Goal: Transaction & Acquisition: Purchase product/service

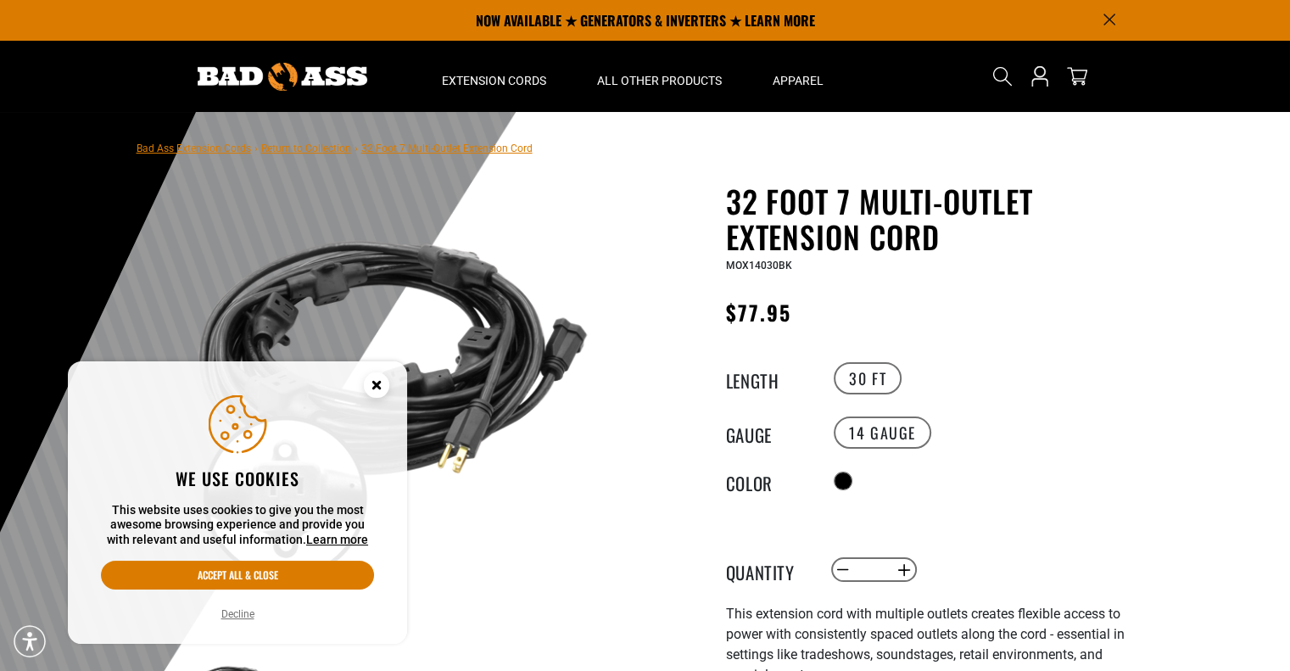
click at [381, 374] on circle "Cookie Consent" at bounding box center [376, 384] width 25 height 25
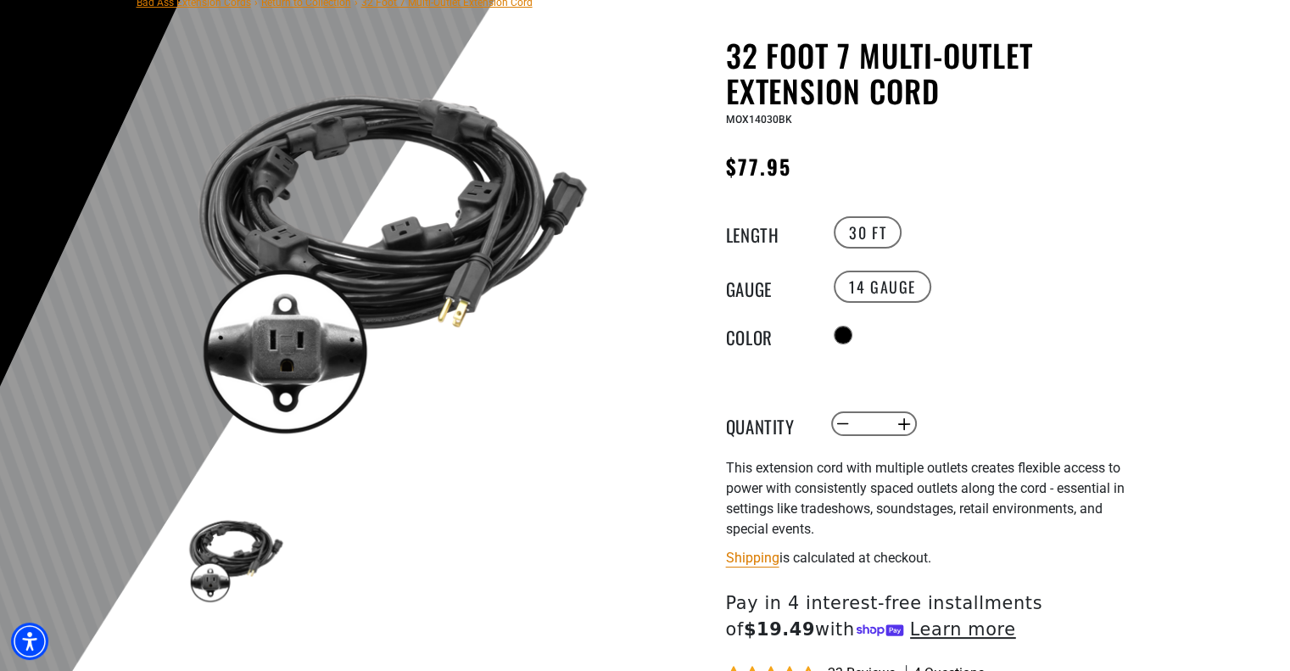
scroll to position [170, 0]
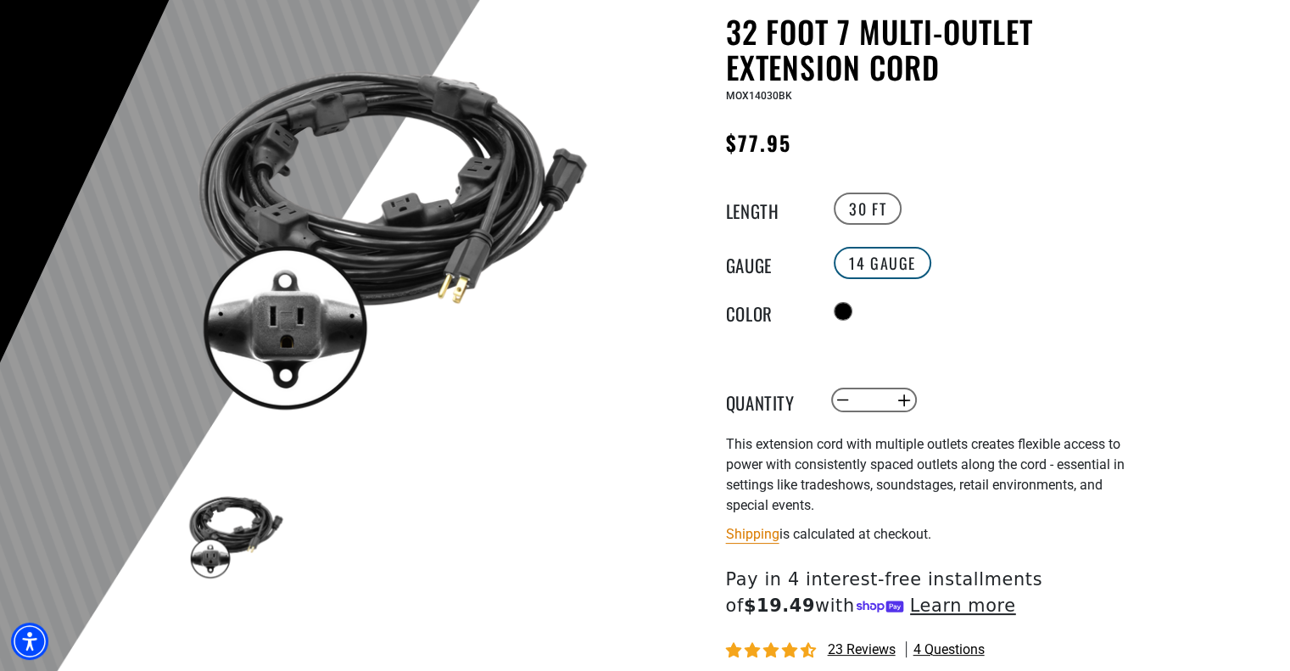
click at [855, 260] on label "14 Gauge" at bounding box center [883, 263] width 98 height 32
click at [898, 257] on label "14 Gauge" at bounding box center [883, 263] width 98 height 32
click at [902, 392] on button "Increase quantity for 32 Foot 7 Multi-Outlet Extension Cord" at bounding box center [904, 400] width 26 height 29
click at [902, 393] on button "Increase quantity for 32 Foot 7 Multi-Outlet Extension Cord" at bounding box center [904, 400] width 26 height 29
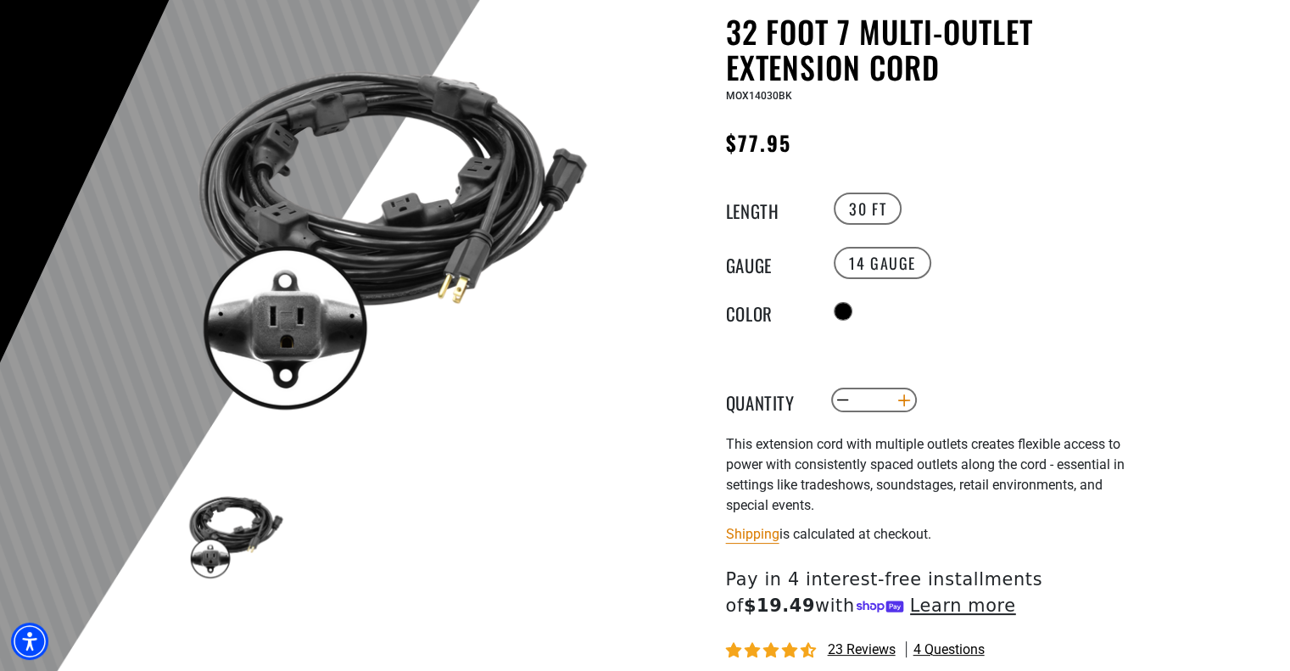
click at [902, 393] on button "Increase quantity for 32 Foot 7 Multi-Outlet Extension Cord" at bounding box center [904, 400] width 26 height 29
type input "*"
click at [879, 209] on label "30 FT" at bounding box center [868, 209] width 68 height 32
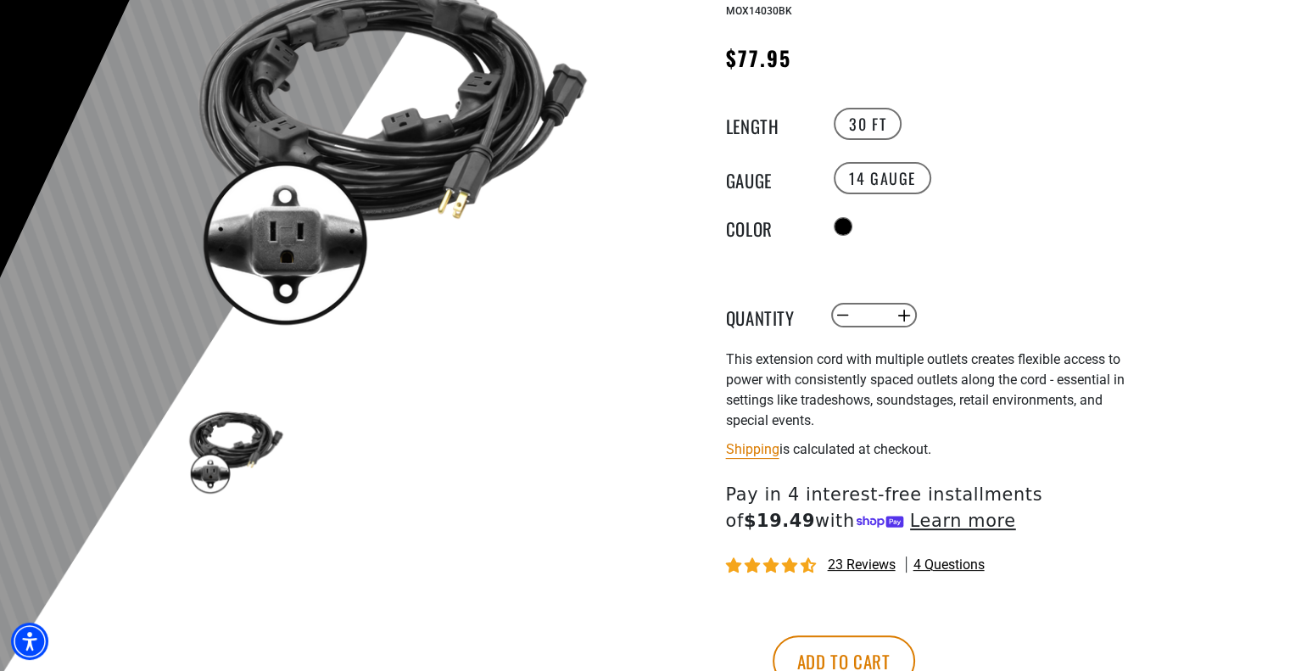
scroll to position [424, 0]
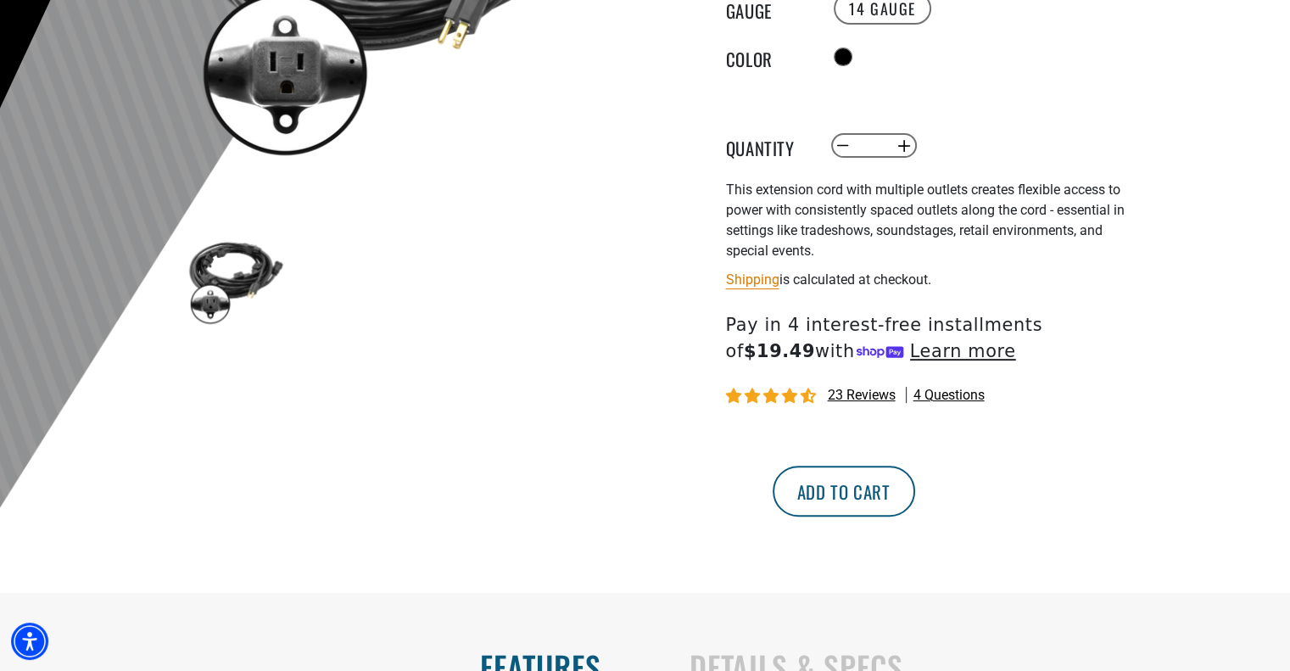
click at [915, 496] on button "Add to cart" at bounding box center [844, 491] width 142 height 51
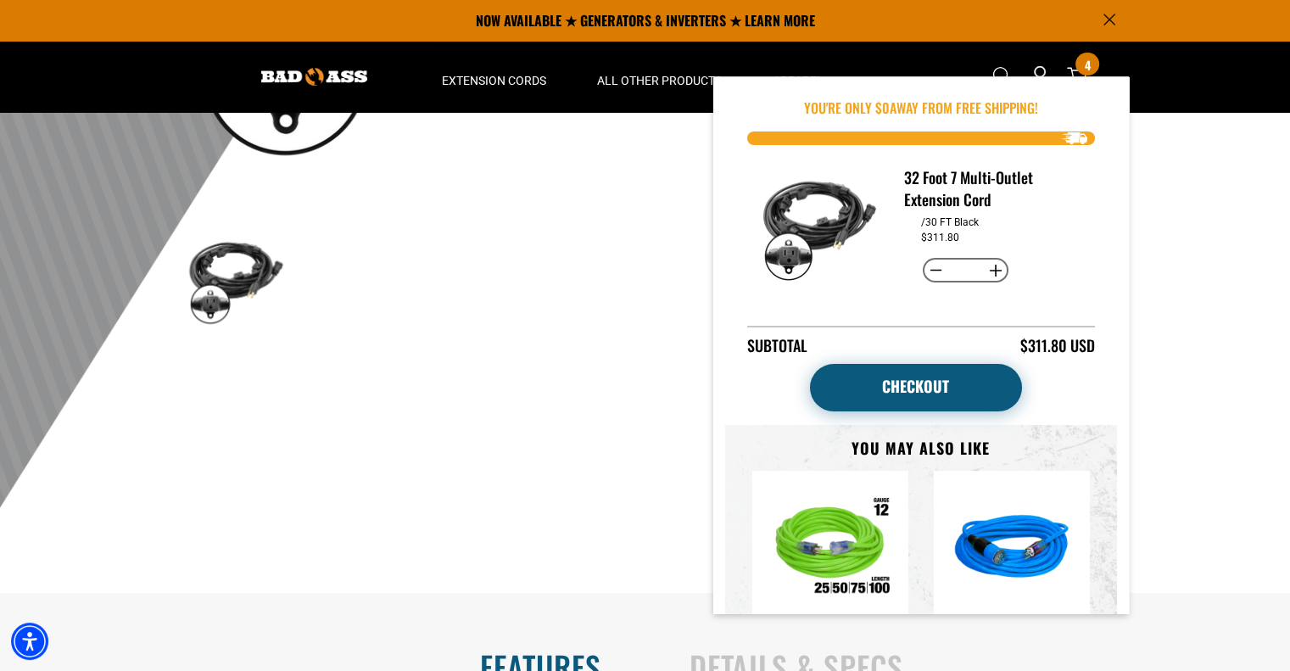
click at [932, 398] on link "Checkout" at bounding box center [916, 387] width 212 height 47
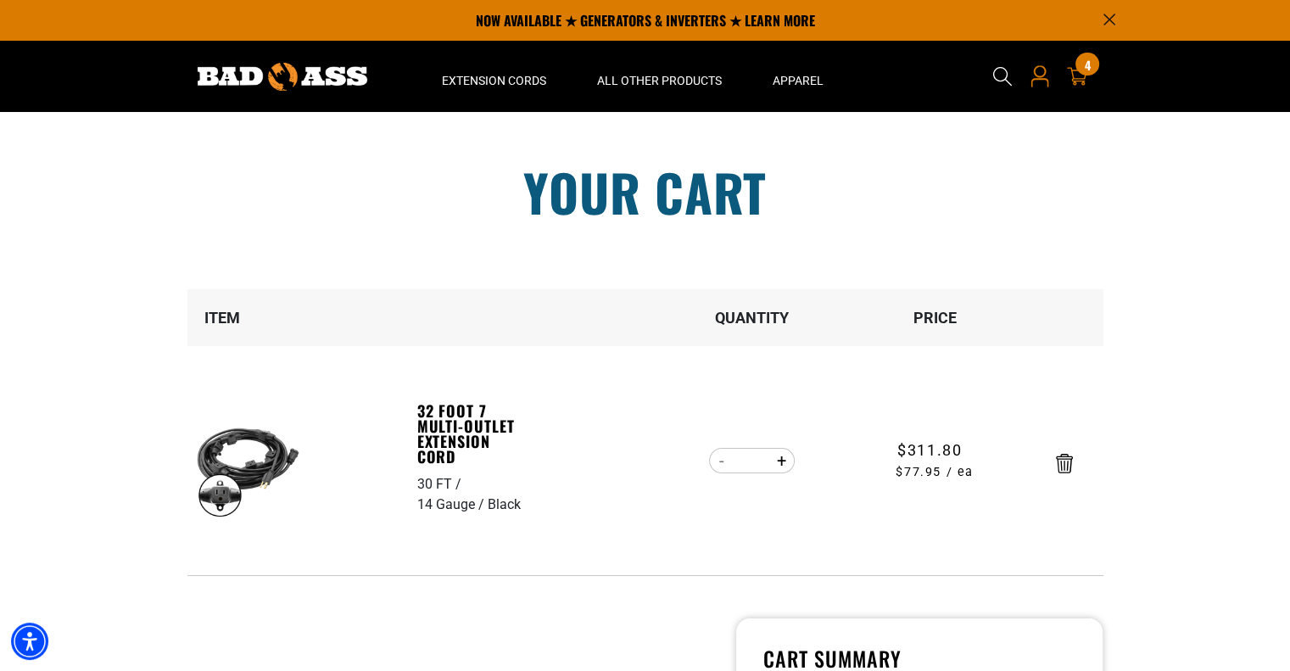
click at [1029, 75] on icon at bounding box center [1040, 76] width 22 height 22
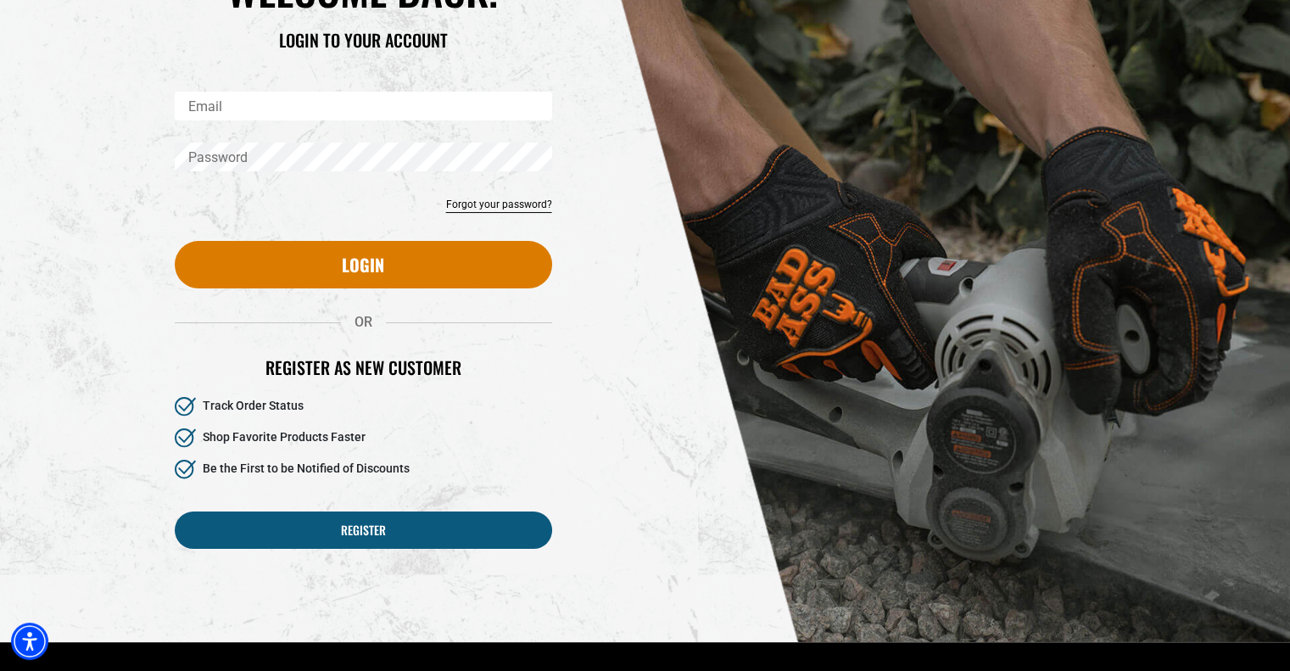
scroll to position [254, 0]
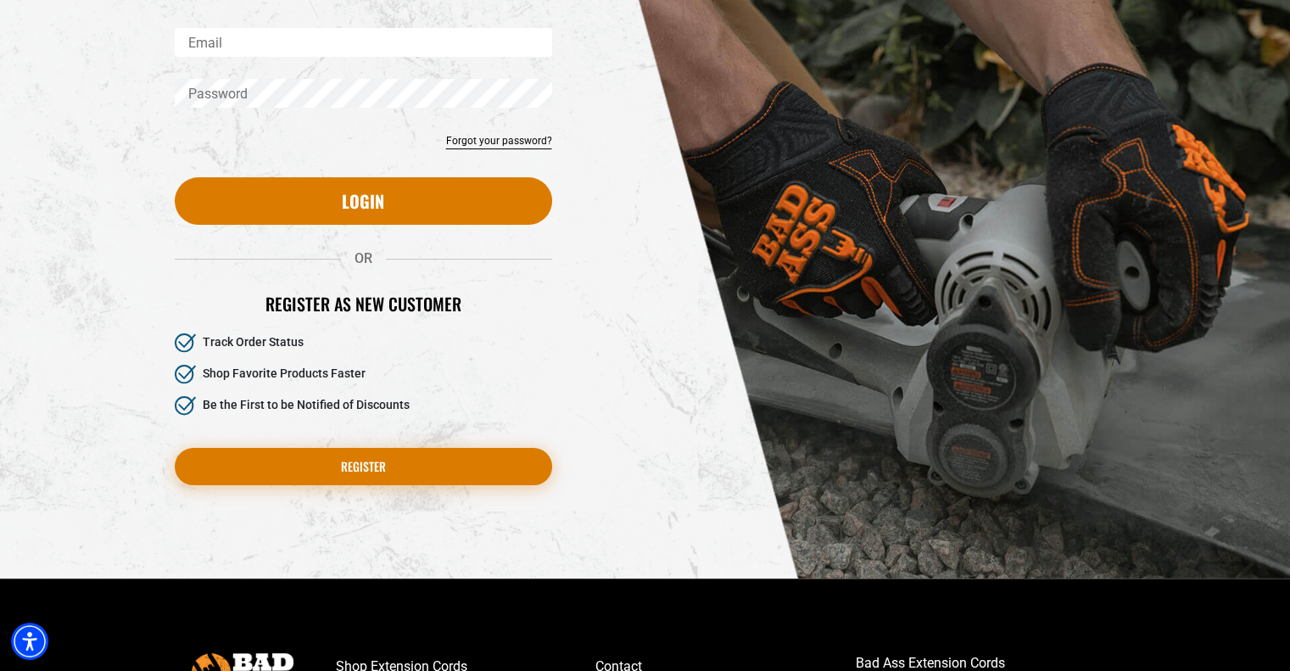
click at [297, 457] on link "Register" at bounding box center [363, 466] width 377 height 37
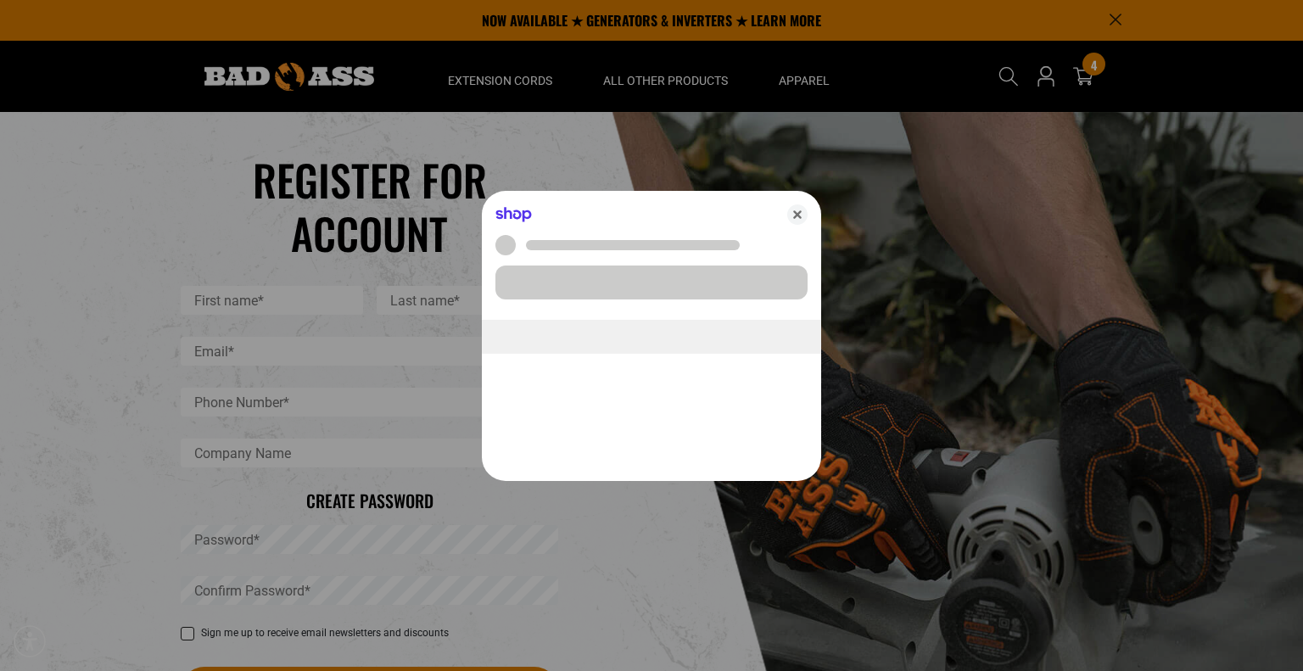
click at [204, 295] on div at bounding box center [651, 335] width 1303 height 671
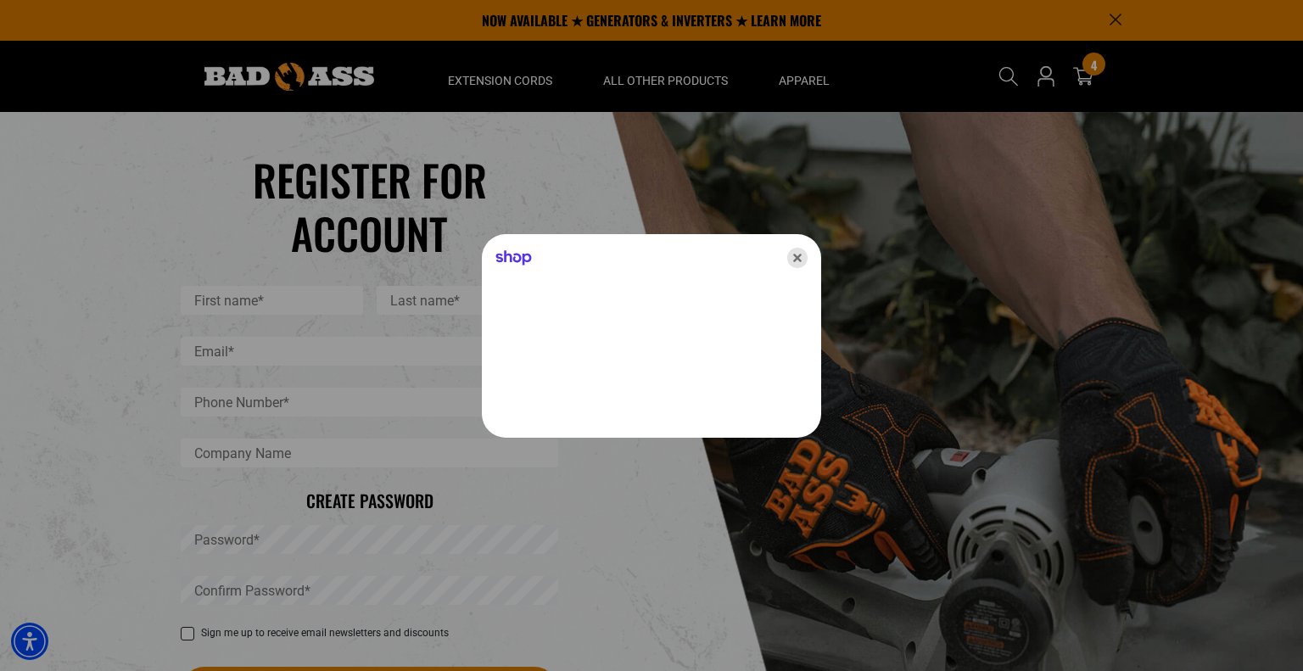
click at [788, 265] on icon "Close" at bounding box center [797, 258] width 20 height 20
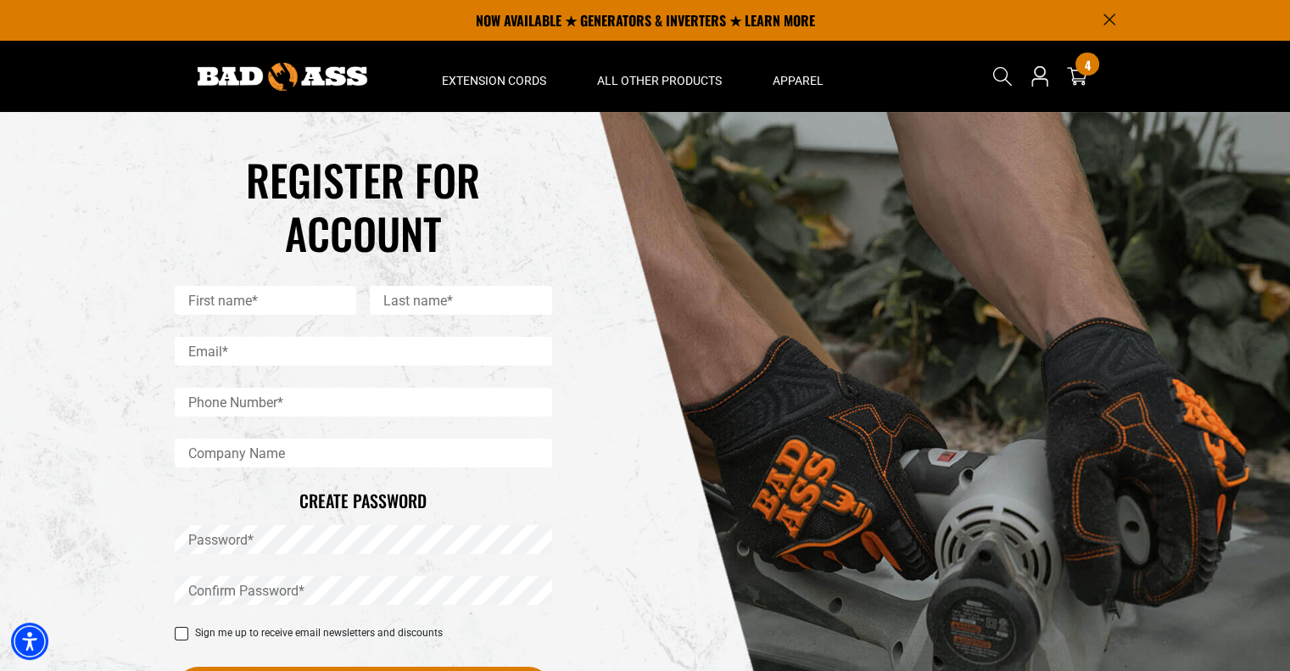
click at [184, 300] on input "First name*" at bounding box center [266, 300] width 182 height 29
click at [194, 303] on input "First name*" at bounding box center [266, 300] width 182 height 29
type input "*******"
type input "******"
type input "**********"
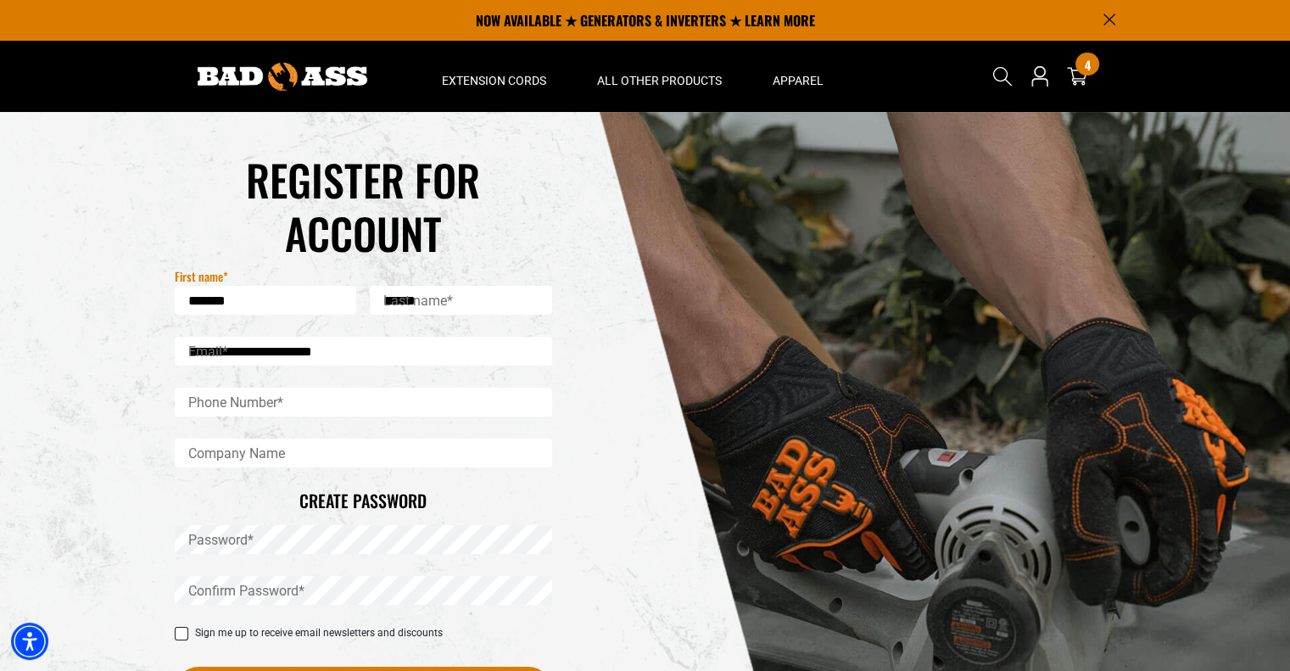
type input "**********"
type input "*********"
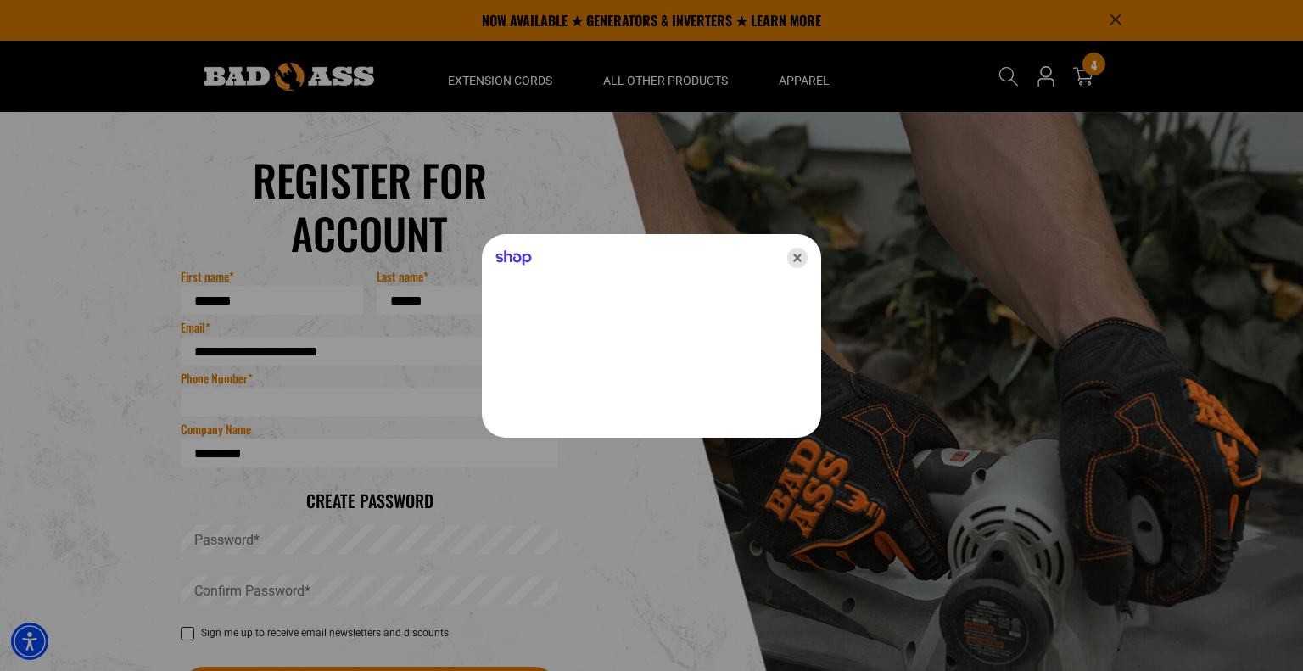
click at [801, 255] on icon "Close" at bounding box center [797, 258] width 20 height 20
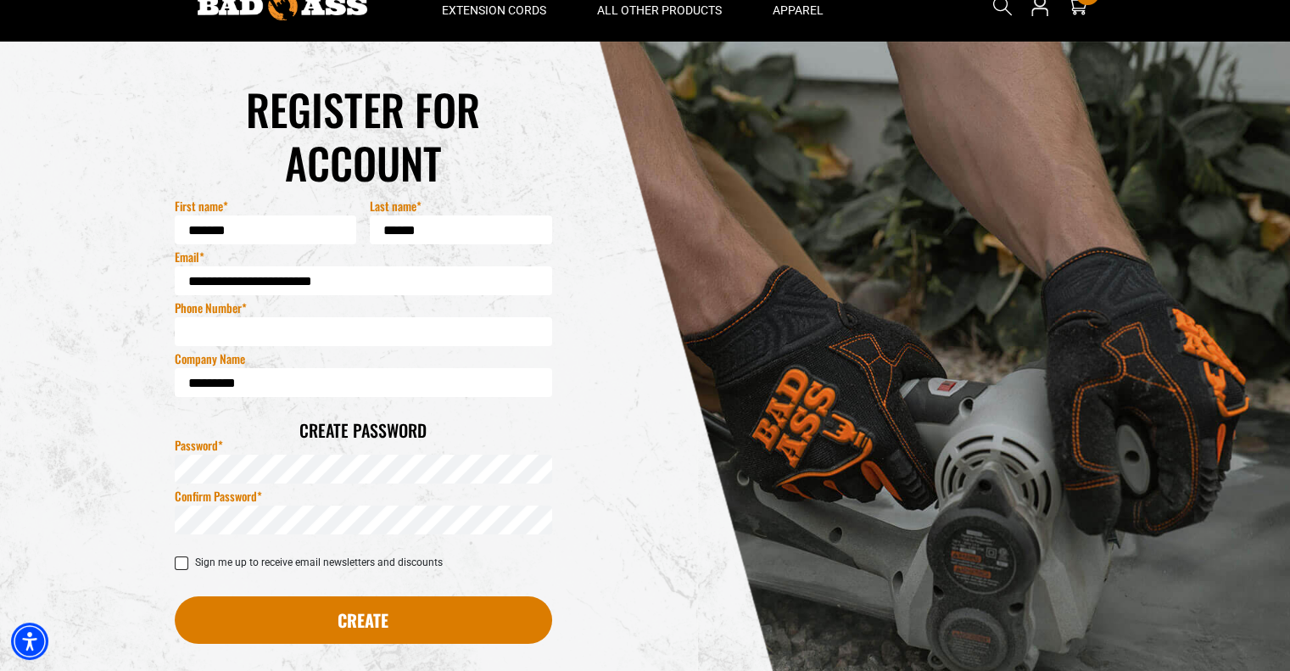
scroll to position [85, 0]
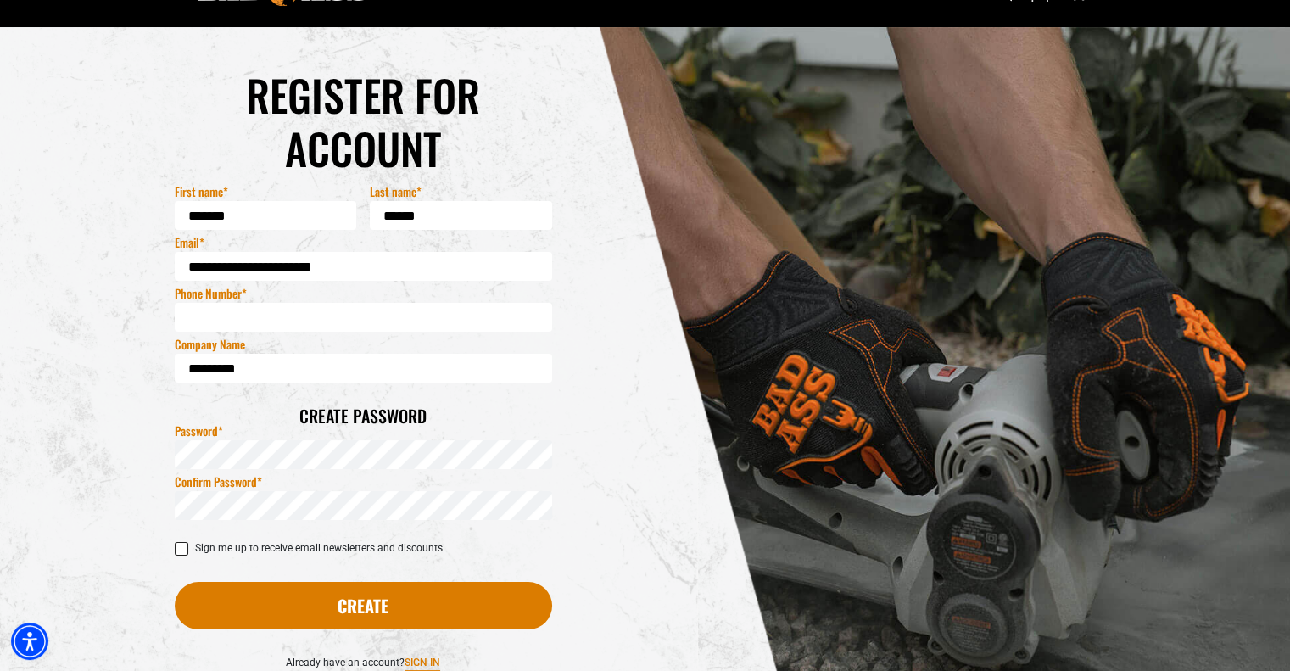
click at [178, 544] on label "Sign me up to receive email newsletters and discounts" at bounding box center [363, 548] width 377 height 13
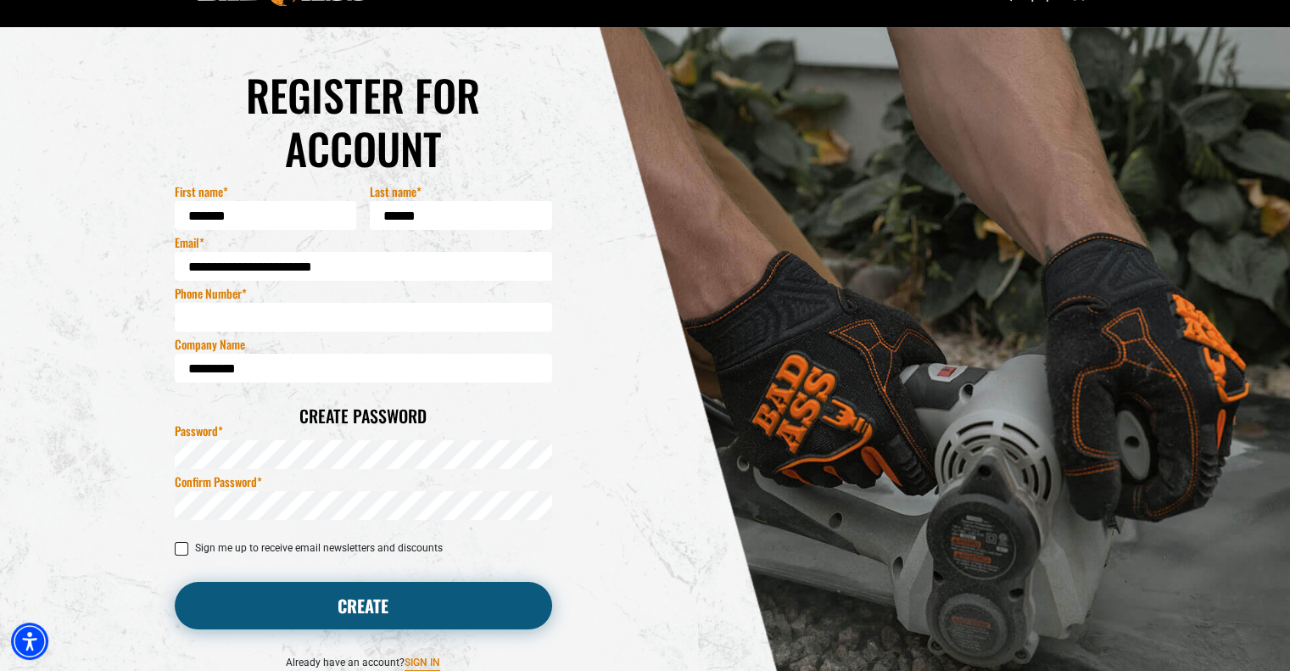
click at [304, 612] on button "Create" at bounding box center [363, 605] width 377 height 47
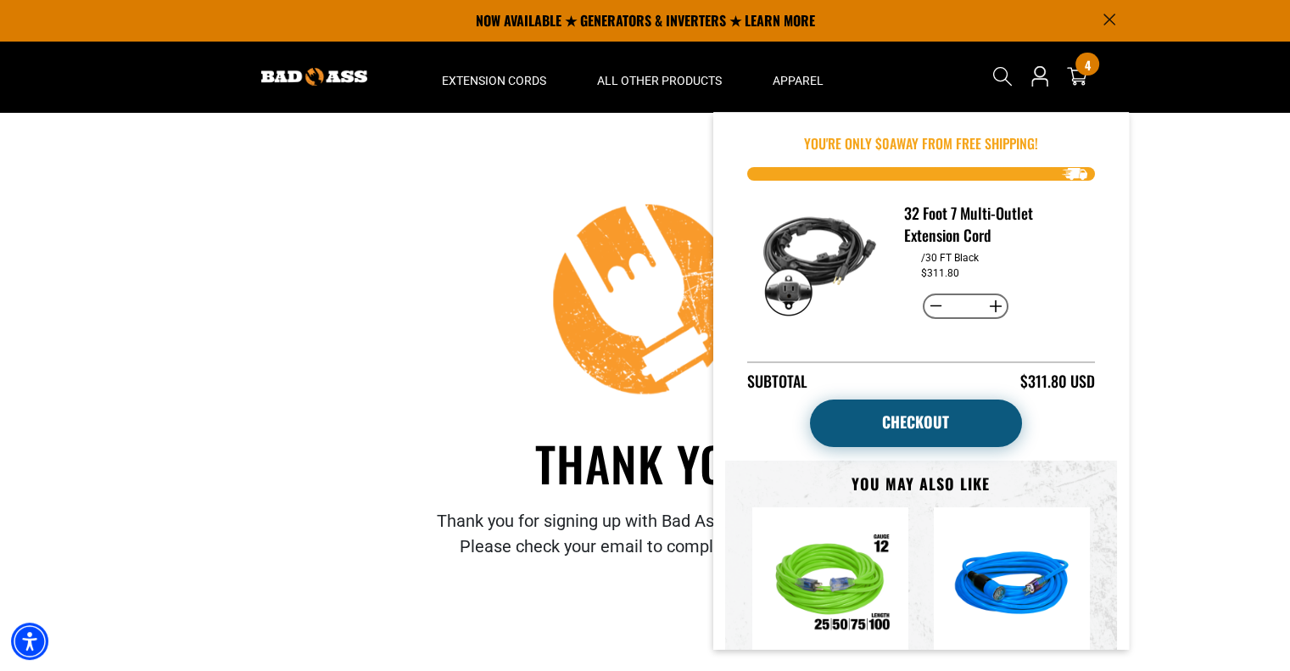
click at [930, 425] on link "Checkout" at bounding box center [916, 422] width 212 height 47
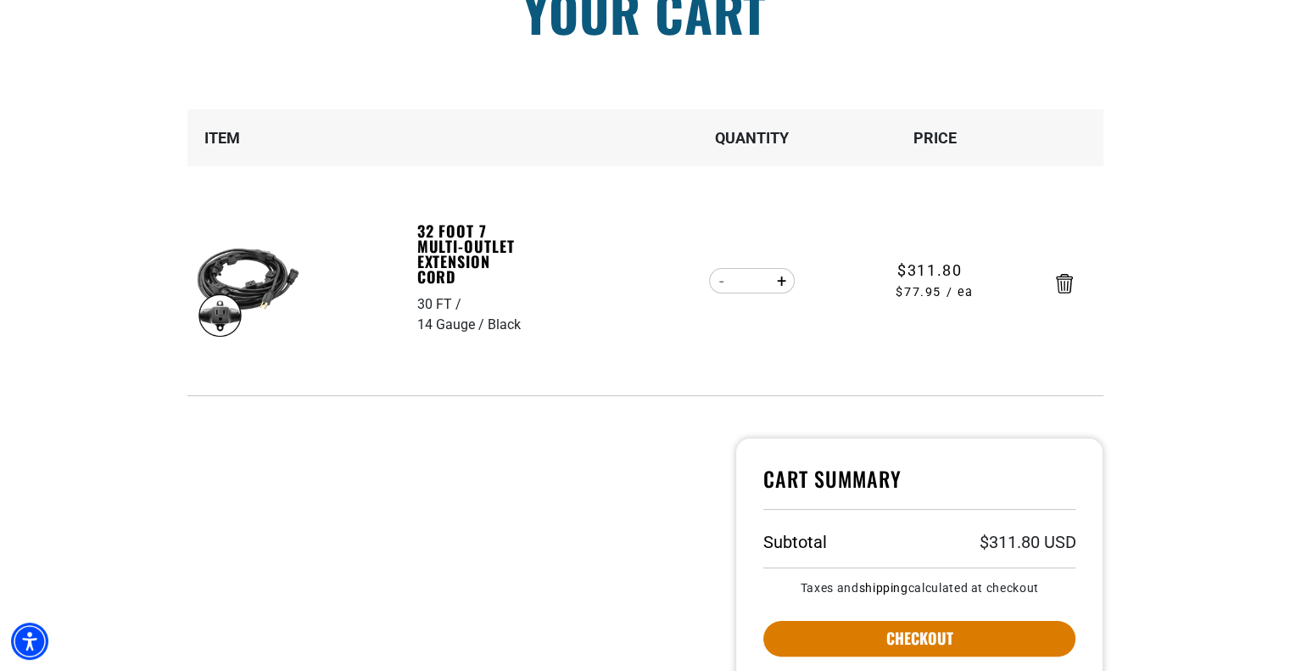
scroll to position [339, 0]
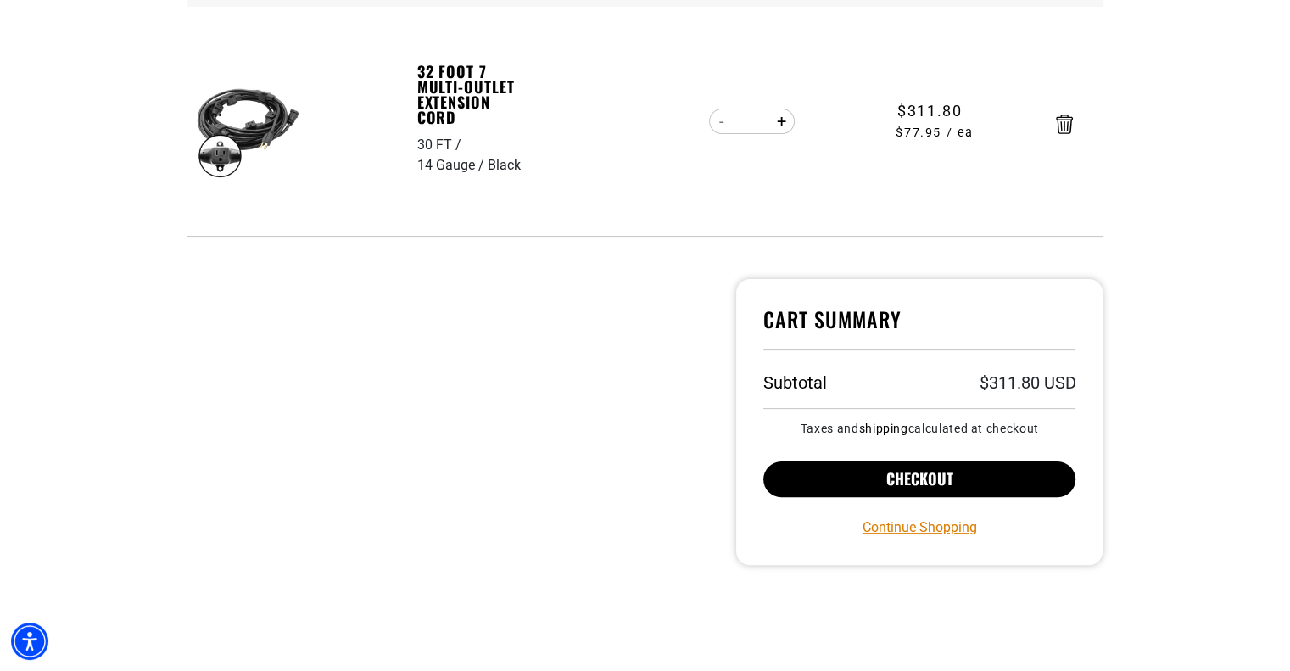
click at [807, 478] on button "Checkout" at bounding box center [919, 479] width 313 height 36
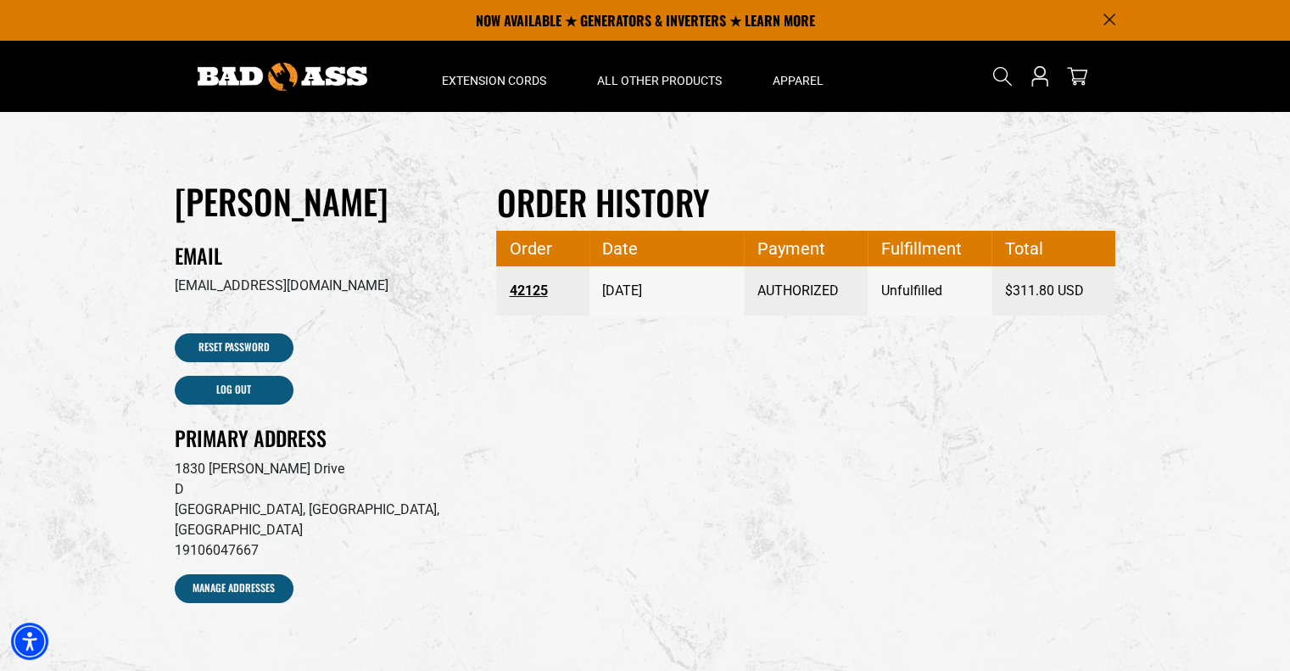
click at [538, 290] on link "42125" at bounding box center [543, 291] width 68 height 31
